Goal: Transaction & Acquisition: Purchase product/service

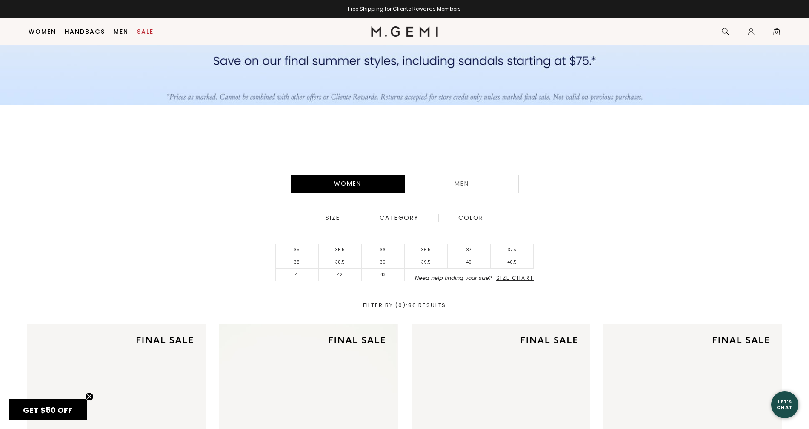
scroll to position [130, 0]
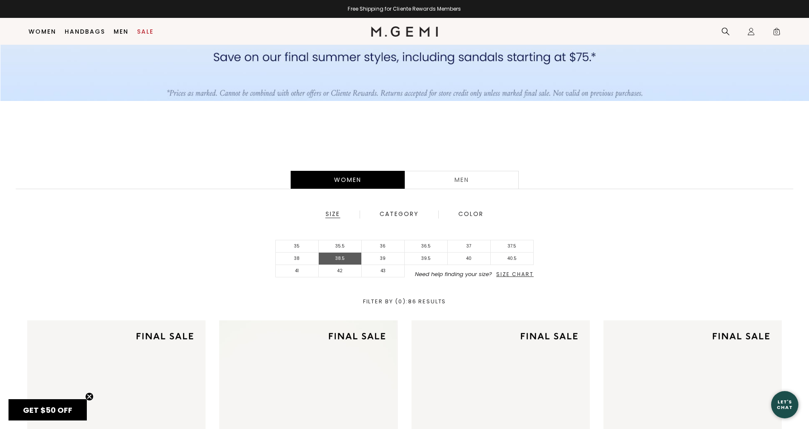
click at [332, 257] on li "38.5" at bounding box center [340, 258] width 43 height 12
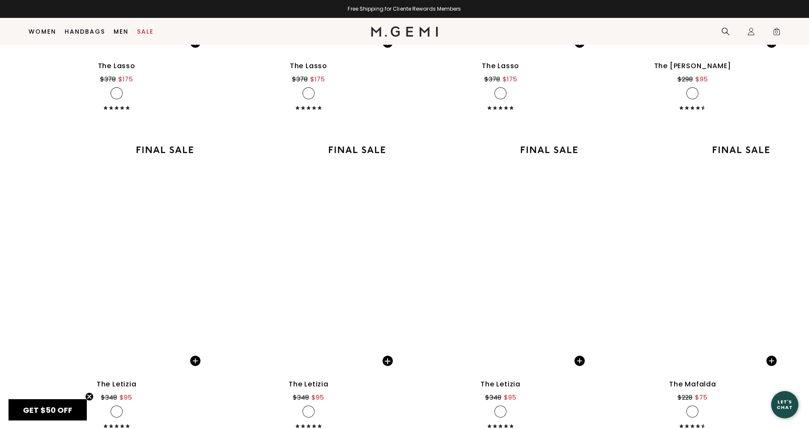
scroll to position [2025, 0]
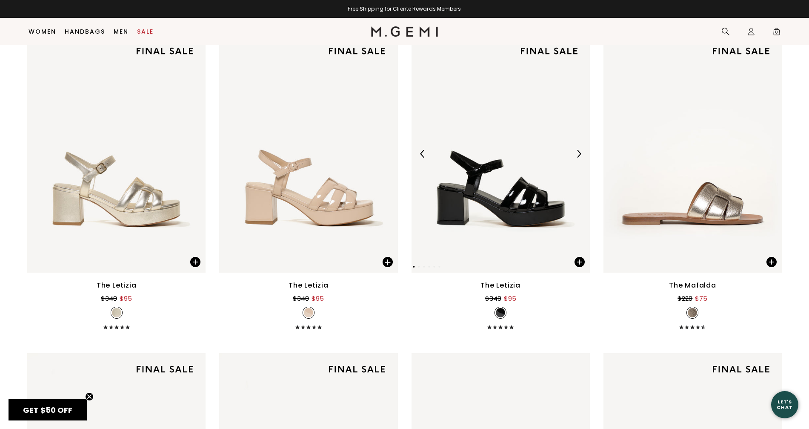
click at [581, 152] on img at bounding box center [579, 154] width 8 height 8
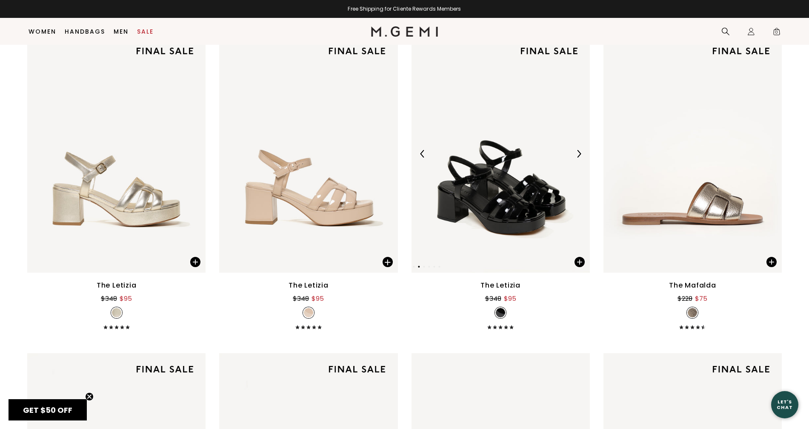
click at [581, 152] on img at bounding box center [579, 154] width 8 height 8
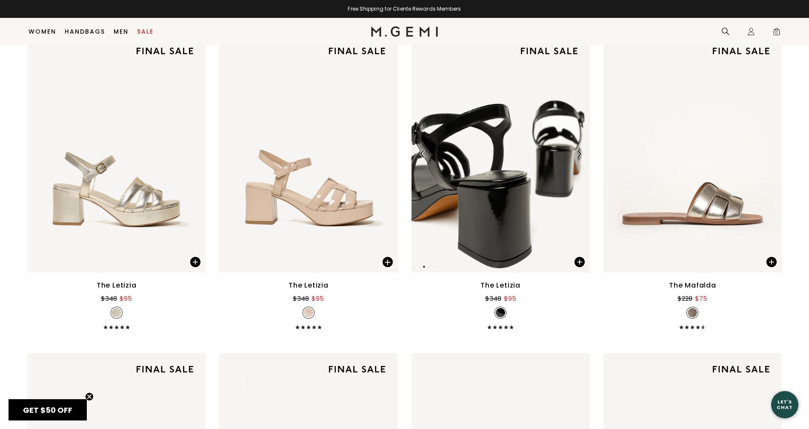
click at [581, 152] on img at bounding box center [579, 154] width 8 height 8
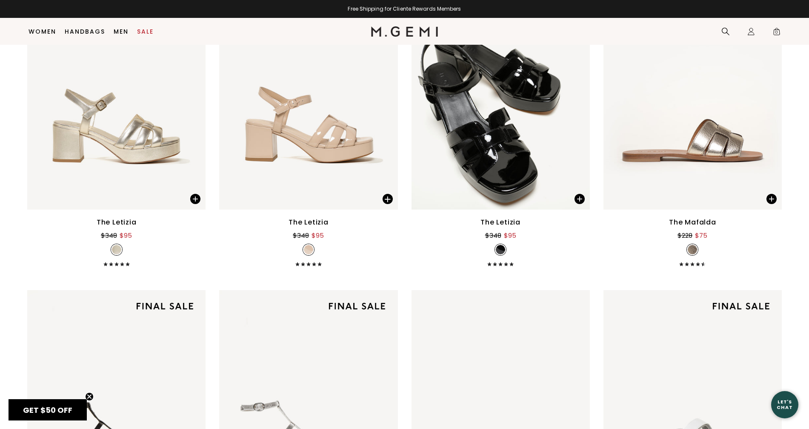
scroll to position [1973, 0]
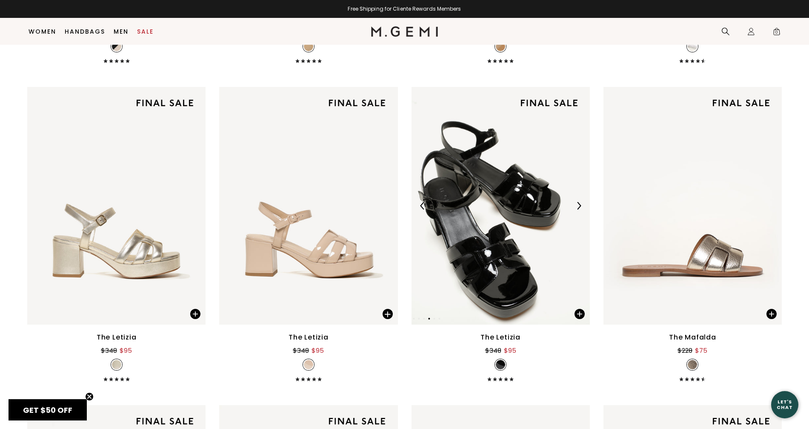
click at [531, 175] on img at bounding box center [501, 206] width 178 height 238
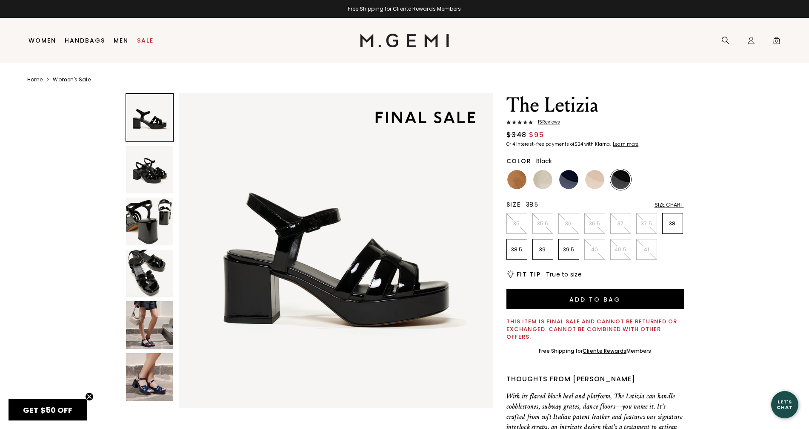
click at [518, 249] on p "38.5" at bounding box center [517, 249] width 20 height 7
